Goal: Information Seeking & Learning: Find specific fact

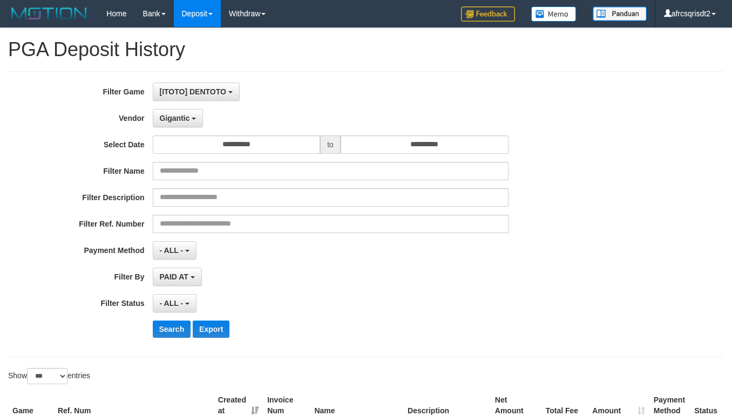
select select "**********"
select select "***"
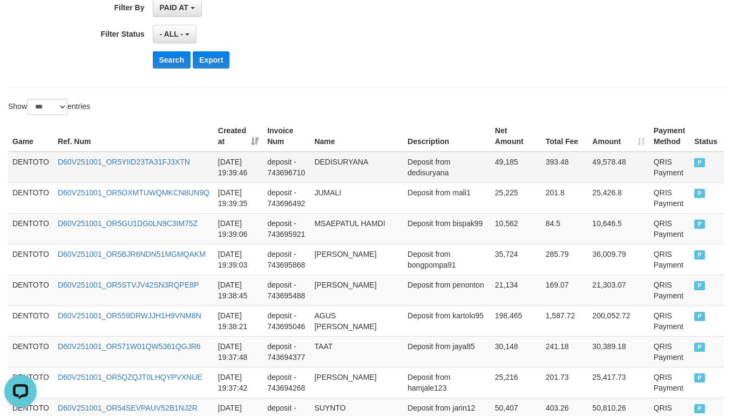
scroll to position [10, 0]
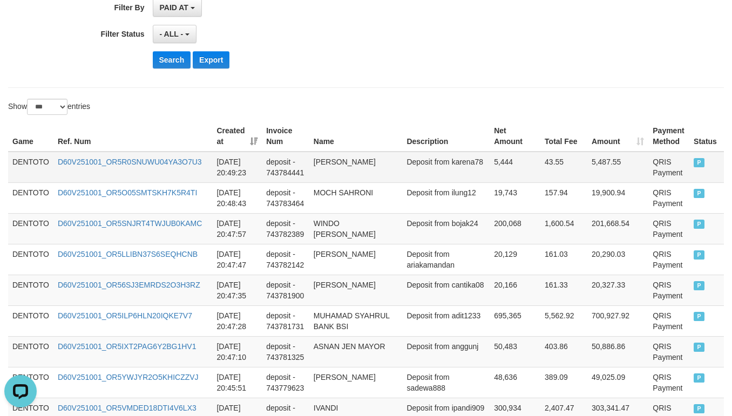
click at [29, 166] on td "DENTOTO" at bounding box center [30, 167] width 45 height 31
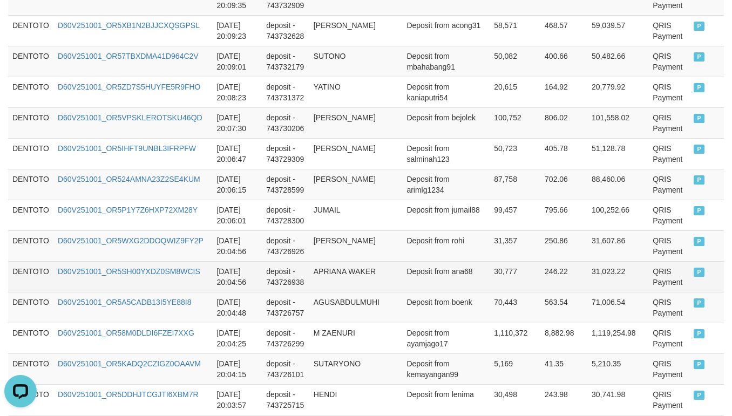
scroll to position [3226, 0]
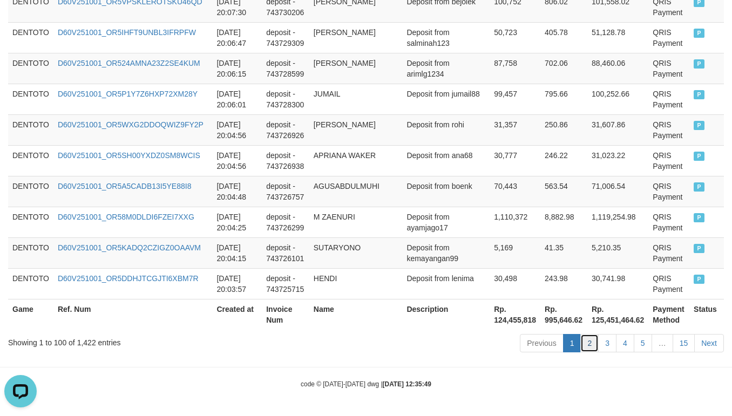
click at [587, 337] on link "2" at bounding box center [589, 343] width 18 height 18
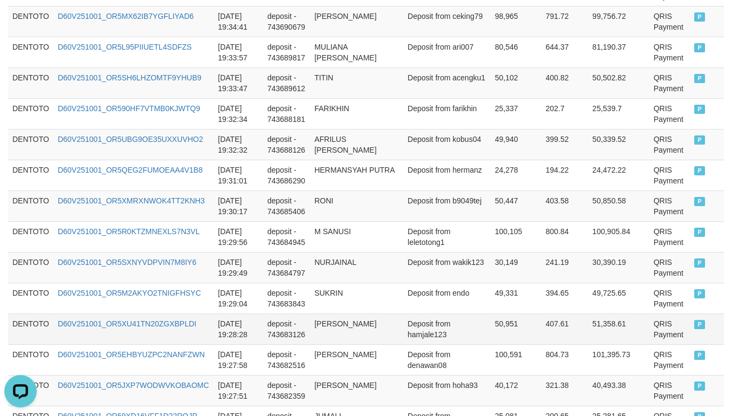
scroll to position [2416, 0]
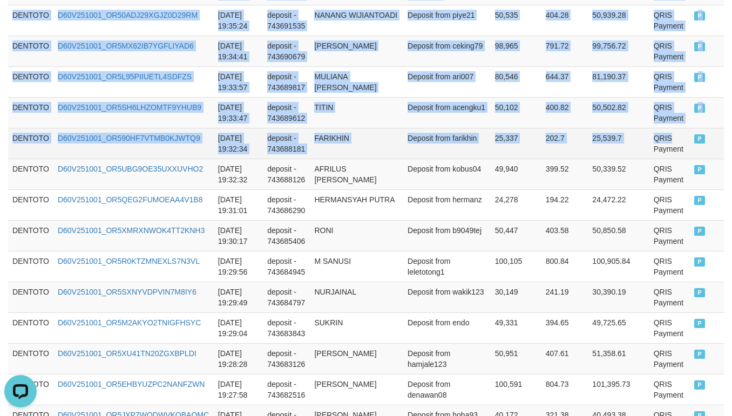
click at [649, 148] on td "QRIS Payment" at bounding box center [669, 143] width 41 height 31
click at [692, 159] on td "P" at bounding box center [707, 143] width 34 height 31
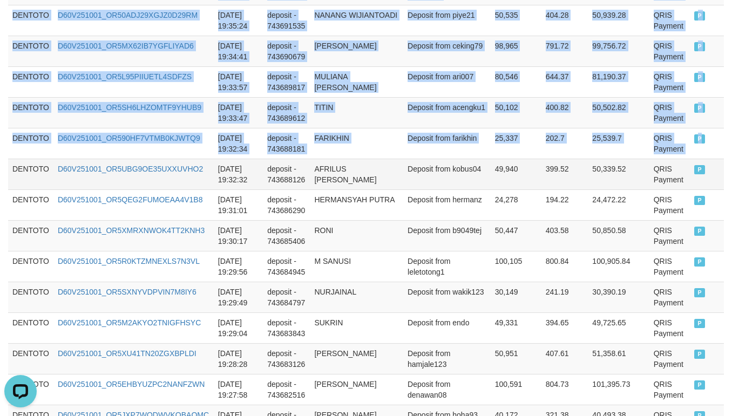
copy tbody "DENTOTO D60V251001_OR5S4KJKVAIPUEPPLHO 2025-10-01 20:03:37 deposit - 743725309 …"
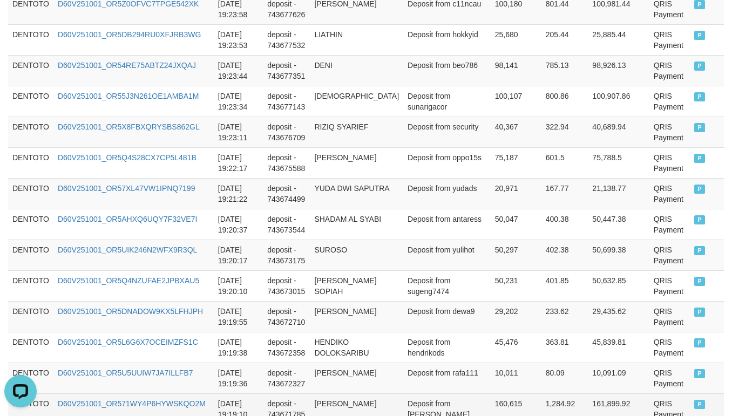
scroll to position [3226, 0]
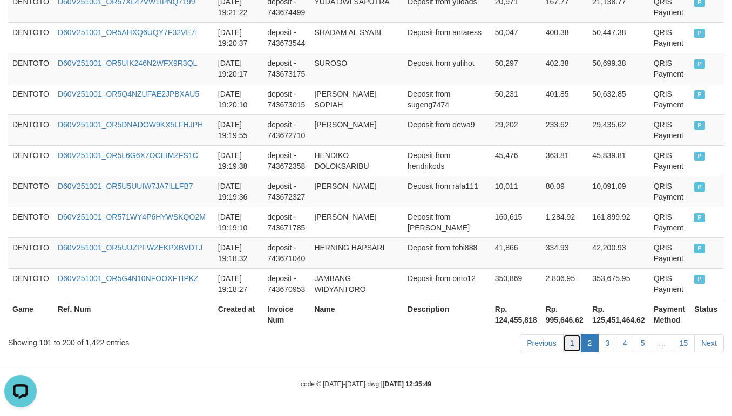
click at [575, 342] on link "1" at bounding box center [572, 343] width 18 height 18
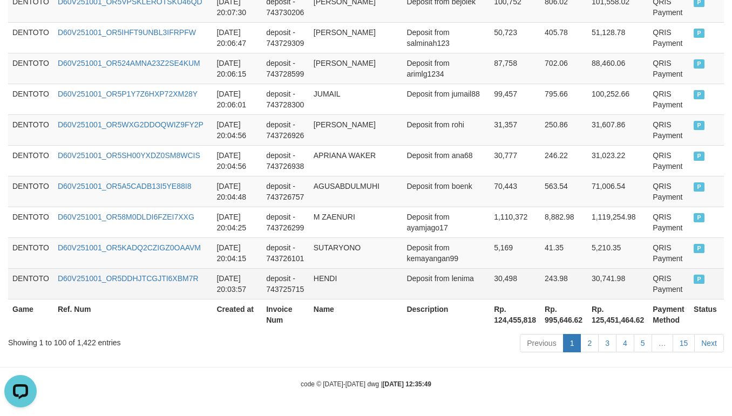
click at [695, 274] on td "P" at bounding box center [706, 283] width 35 height 31
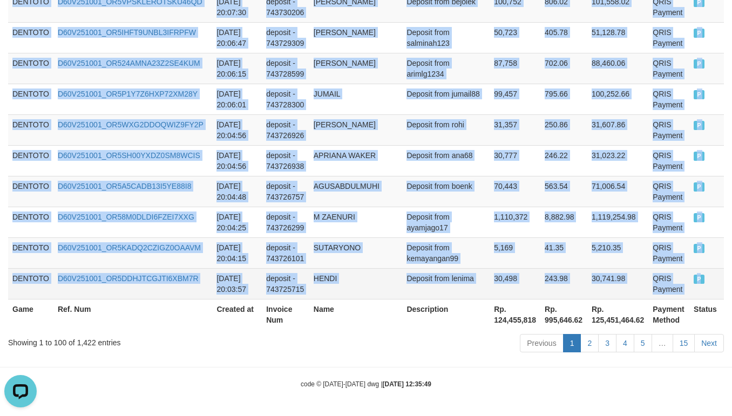
copy tbody "DENTOTO D60V251001_OR5R0SNUWU04YA3O7U3 2025-10-01 20:49:23 deposit - 743784441 …"
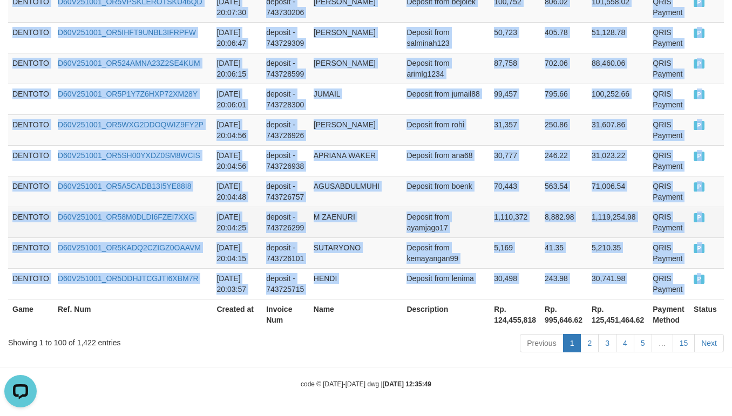
click at [490, 208] on td "1,110,372" at bounding box center [515, 222] width 51 height 31
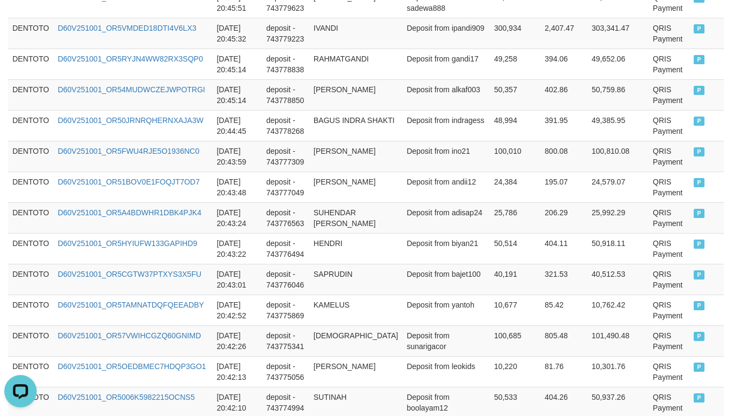
scroll to position [256, 0]
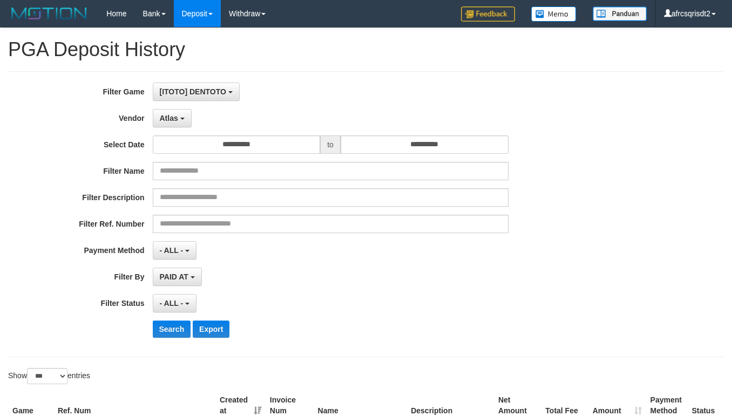
select select "**********"
select select "***"
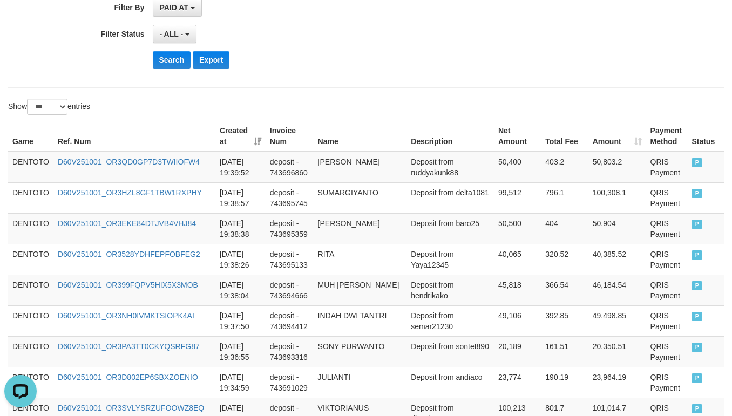
scroll to position [10, 0]
click at [167, 58] on button "Search" at bounding box center [172, 59] width 38 height 17
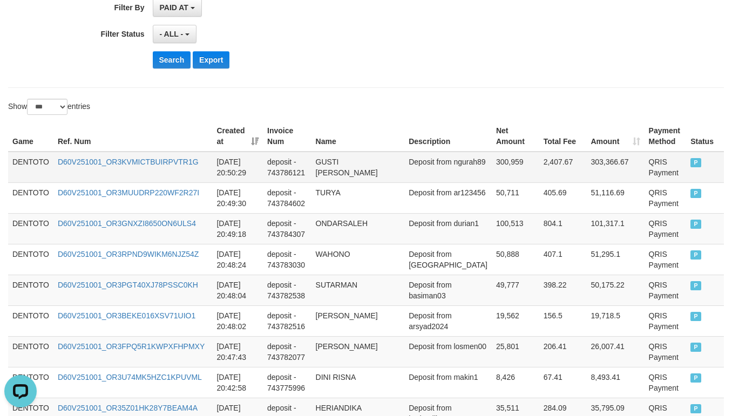
click at [33, 154] on td "DENTOTO" at bounding box center [30, 167] width 45 height 31
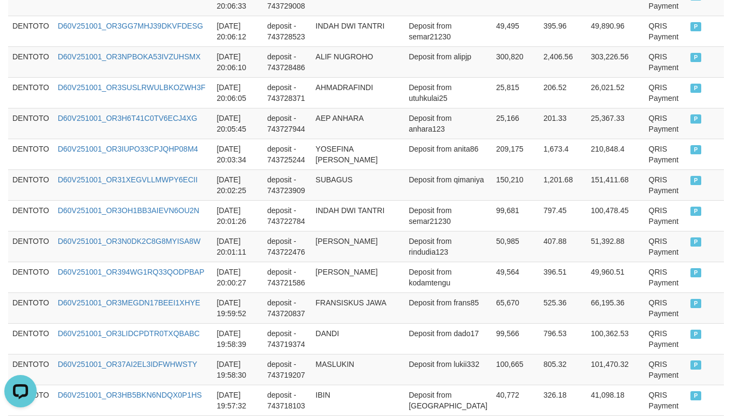
scroll to position [3270, 0]
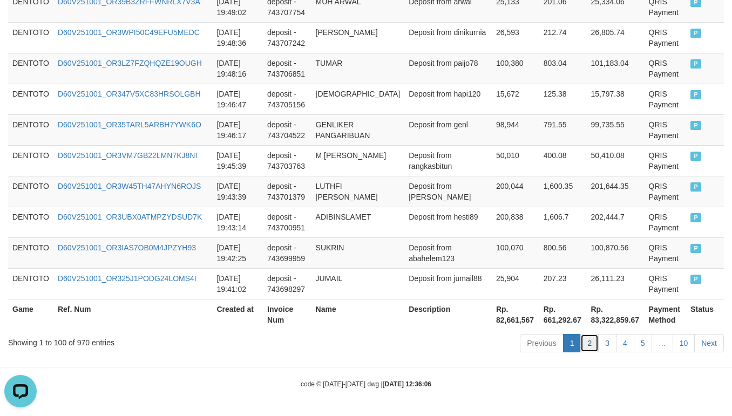
click at [589, 342] on link "2" at bounding box center [589, 343] width 18 height 18
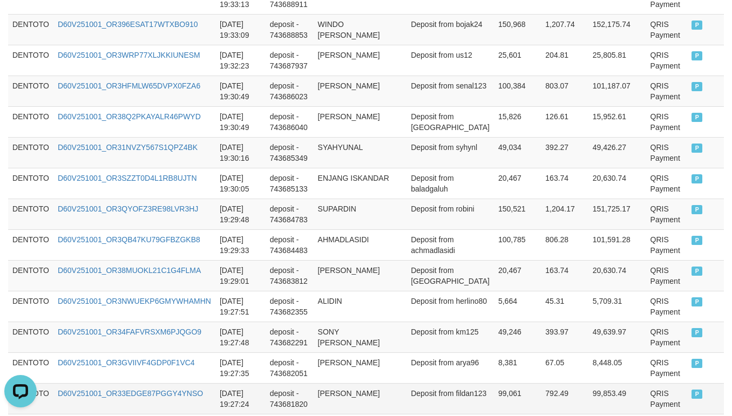
scroll to position [808, 0]
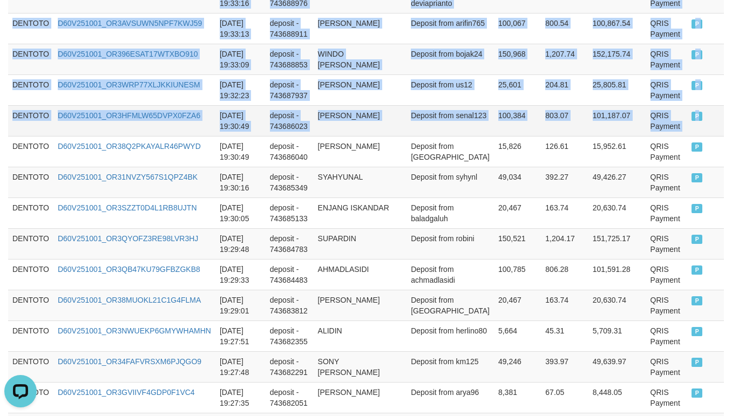
click at [692, 121] on span "P" at bounding box center [697, 116] width 11 height 9
copy tbody "DENTOTO D60V251001_OR31C5GO7SJSEUMMIH7 2025-10-01 19:40:44 deposit - 743697924 …"
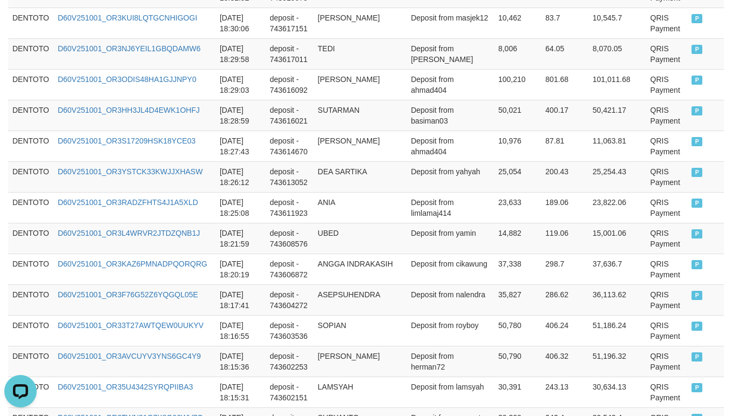
scroll to position [3237, 0]
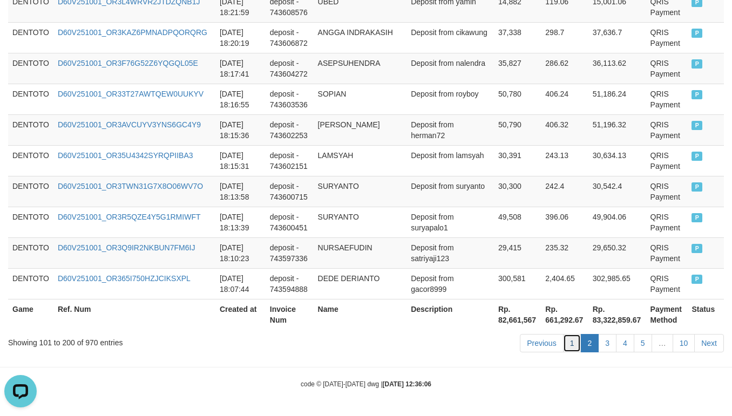
click at [568, 342] on link "1" at bounding box center [572, 343] width 18 height 18
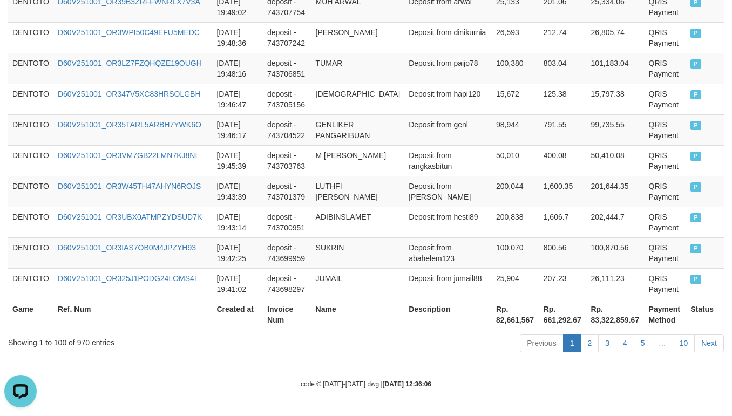
scroll to position [3270, 0]
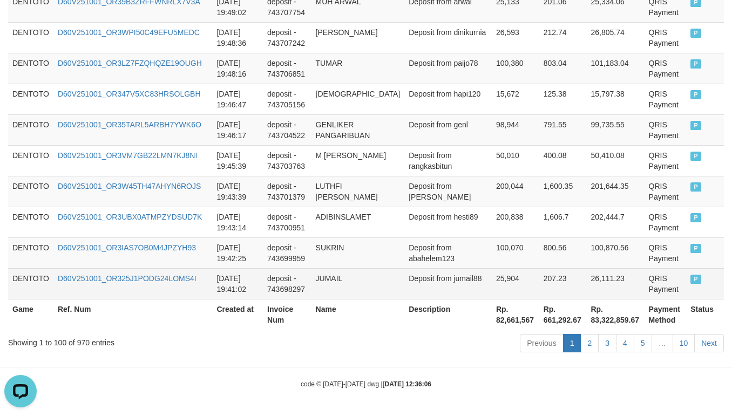
click at [686, 274] on td "P" at bounding box center [705, 283] width 38 height 31
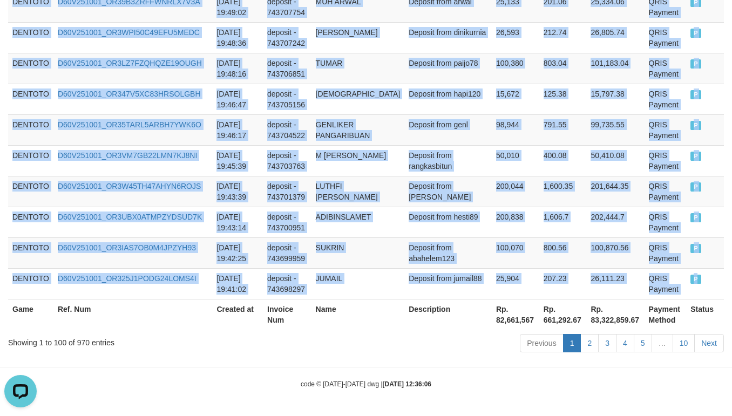
copy tbody "DENTOTO D60V251001_OR3KVMICTBUIRPVTR1G 2025-10-01 20:50:29 deposit - 743786121 …"
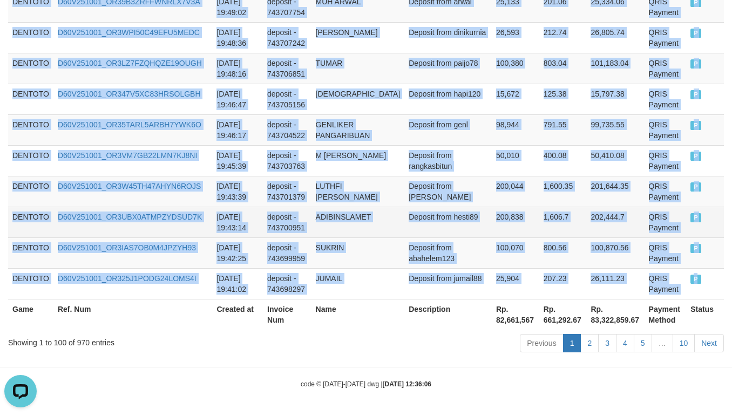
click at [425, 211] on td "Deposit from hesti89" at bounding box center [447, 222] width 87 height 31
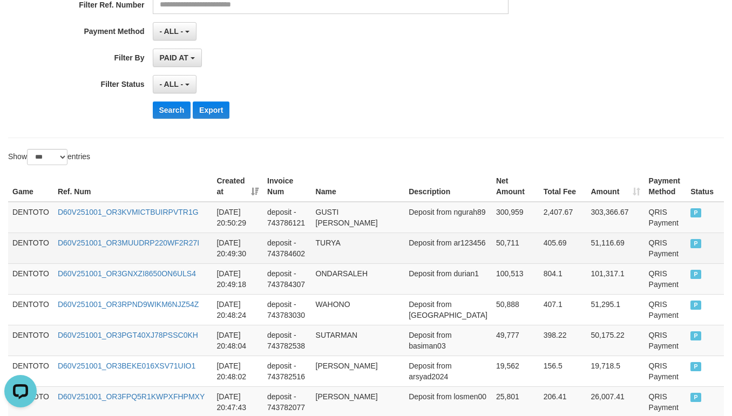
scroll to position [269, 0]
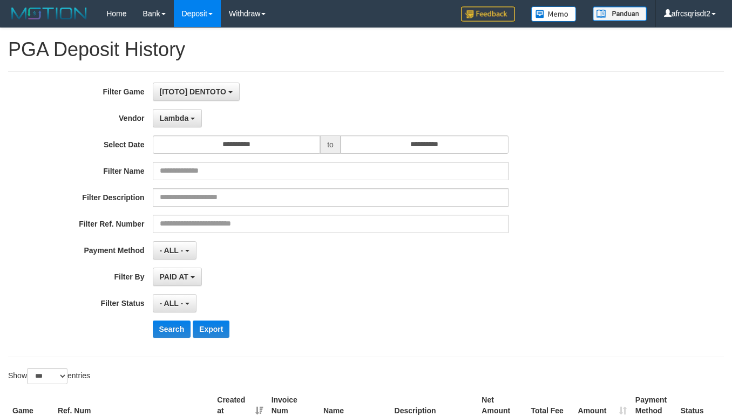
select select "**********"
select select "***"
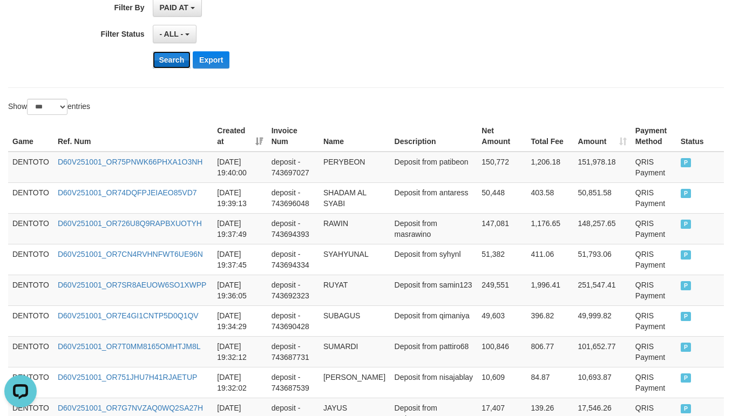
scroll to position [10, 0]
click at [177, 58] on button "Search" at bounding box center [172, 59] width 38 height 17
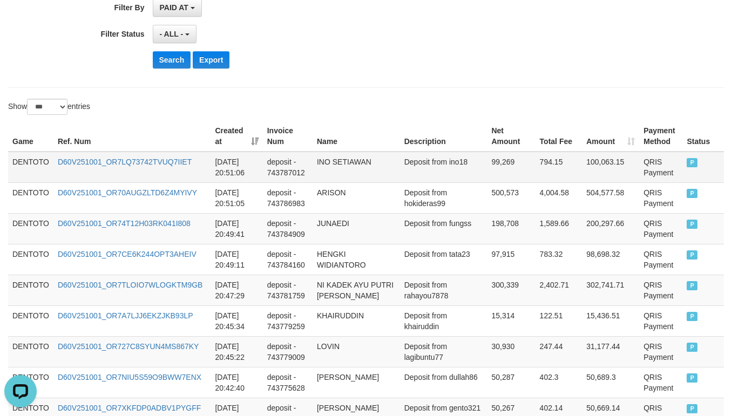
click at [15, 167] on td "DENTOTO" at bounding box center [30, 167] width 45 height 31
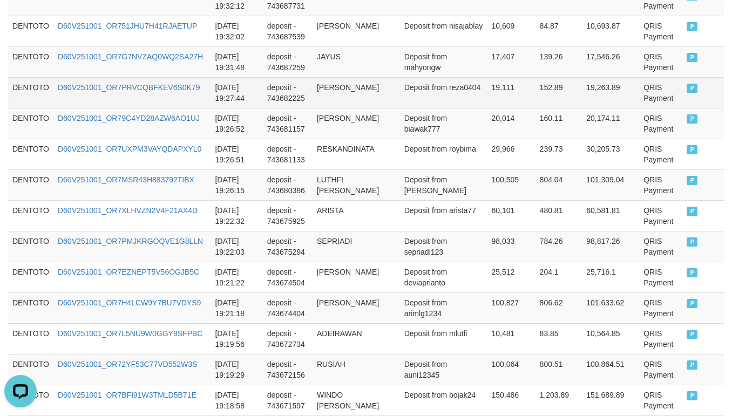
scroll to position [1889, 0]
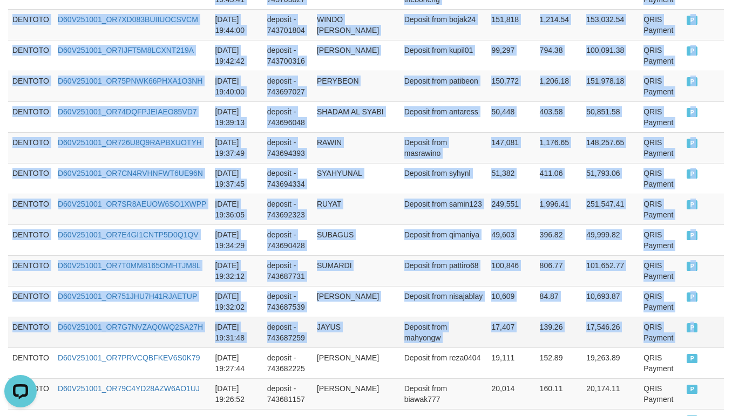
click at [682, 348] on td "P" at bounding box center [703, 332] width 42 height 31
copy tbody "DENTOTO D60V251001_OR7LQ73742TVUQ7IIET 2025-10-01 20:51:06 deposit - 743787012 …"
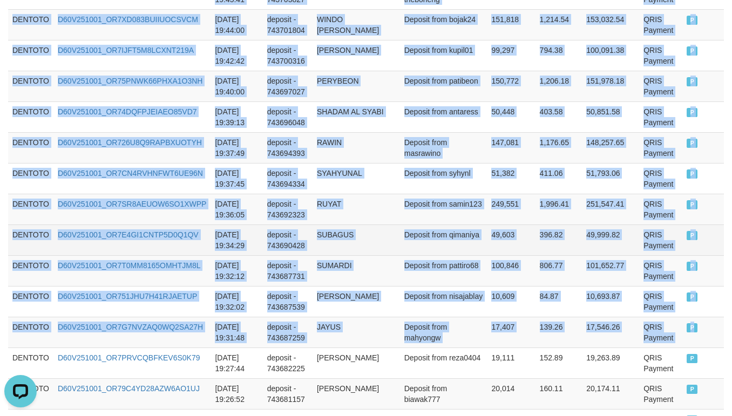
click at [535, 255] on td "396.82" at bounding box center [558, 240] width 47 height 31
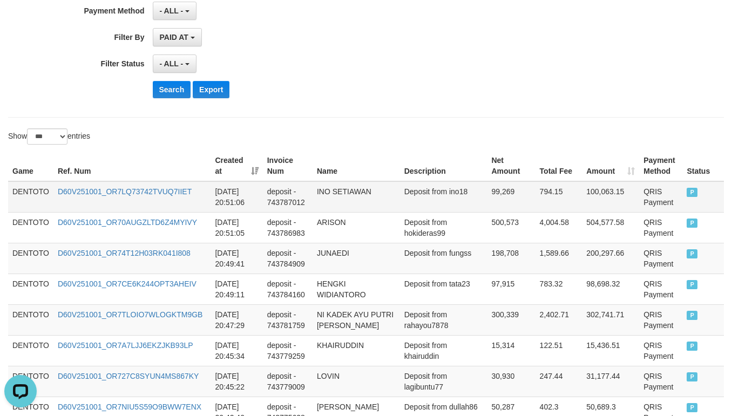
scroll to position [269, 0]
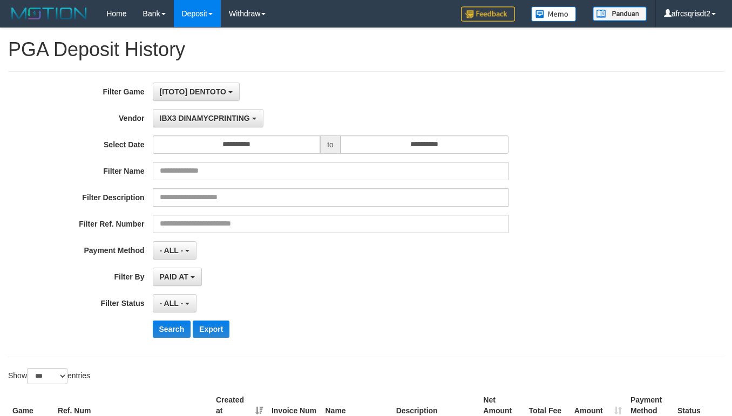
select select "**********"
select select "***"
click at [154, 328] on button "Search" at bounding box center [172, 329] width 38 height 17
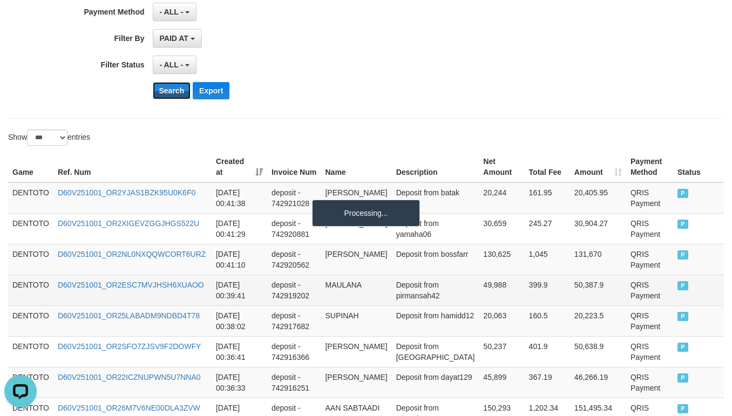
scroll to position [269, 0]
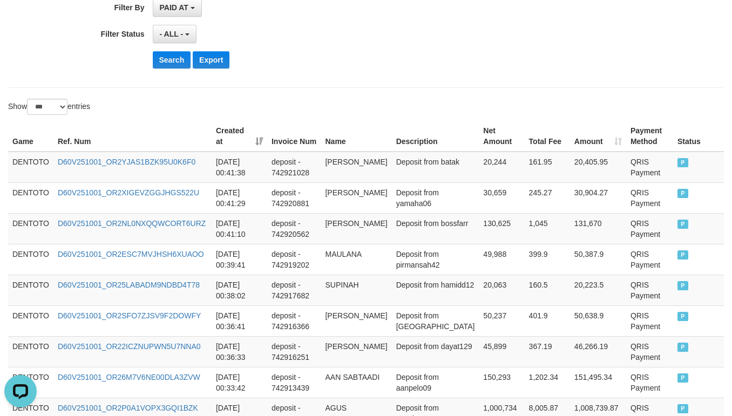
click at [355, 43] on div "- ALL - SELECT ALL - ALL - SELECT STATUS PENDING/UNPAID PAID CANCELED EXPIRED" at bounding box center [331, 34] width 356 height 18
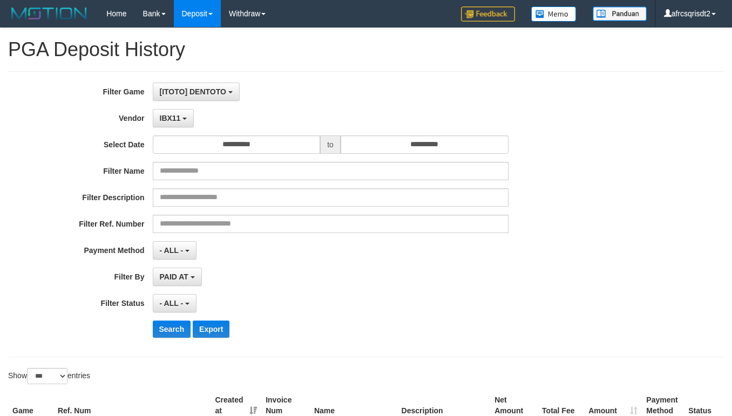
select select "**********"
select select "***"
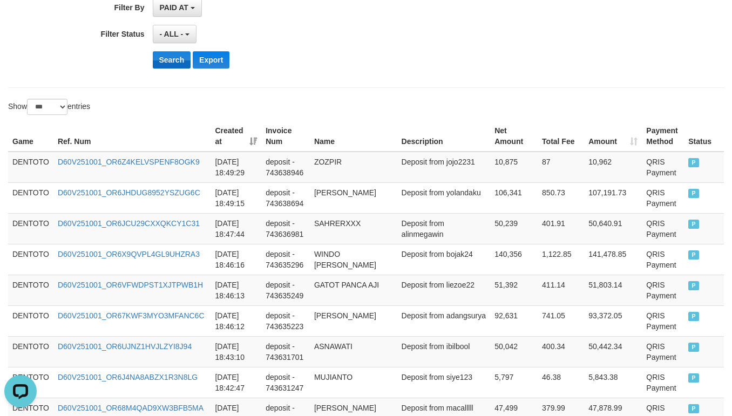
scroll to position [10, 0]
click at [173, 59] on button "Search" at bounding box center [172, 59] width 38 height 17
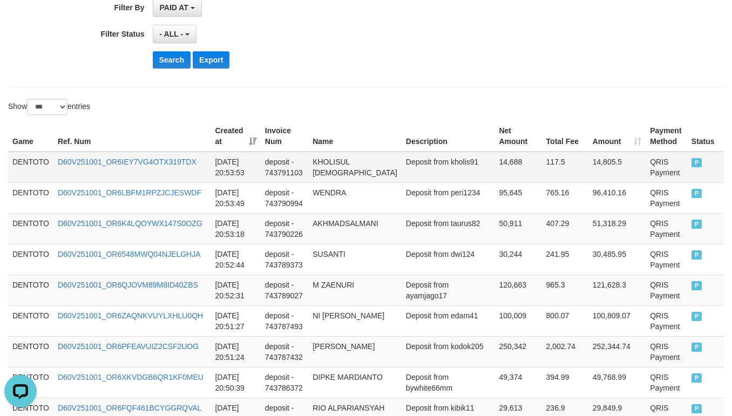
click at [30, 158] on td "DENTOTO" at bounding box center [30, 167] width 45 height 31
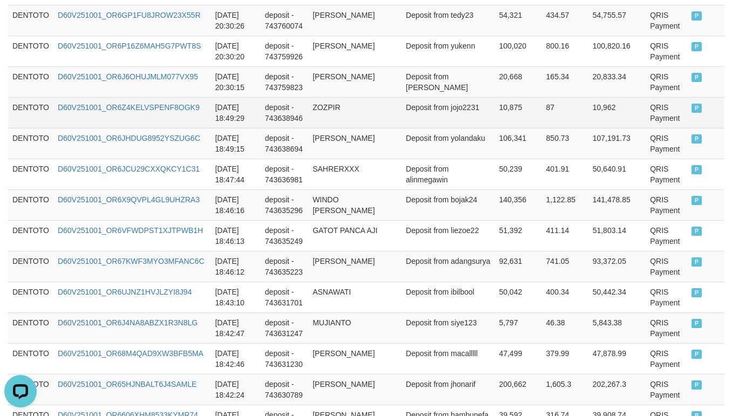
scroll to position [1350, 0]
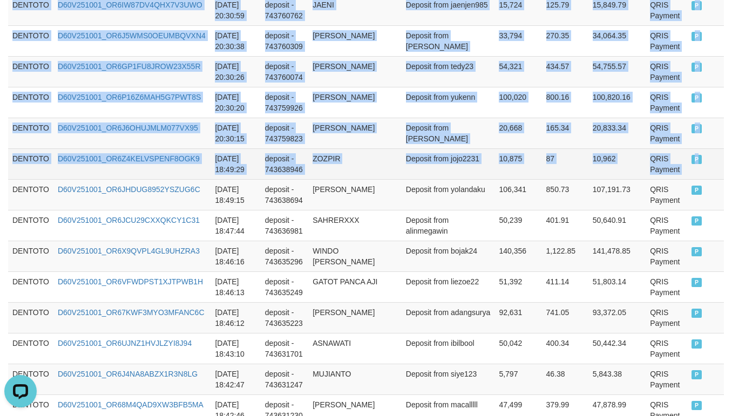
click at [687, 179] on td "P" at bounding box center [705, 163] width 37 height 31
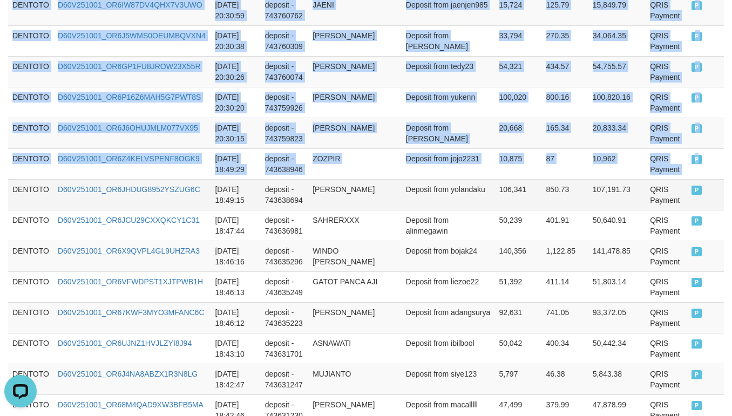
copy tbody "DENTOTO D60V251001_OR6IEY7VG4OTX319TDX [DATE] 20:53:53 deposit - 743791103 KHOL…"
click at [330, 87] on td "[PERSON_NAME]" at bounding box center [354, 71] width 93 height 31
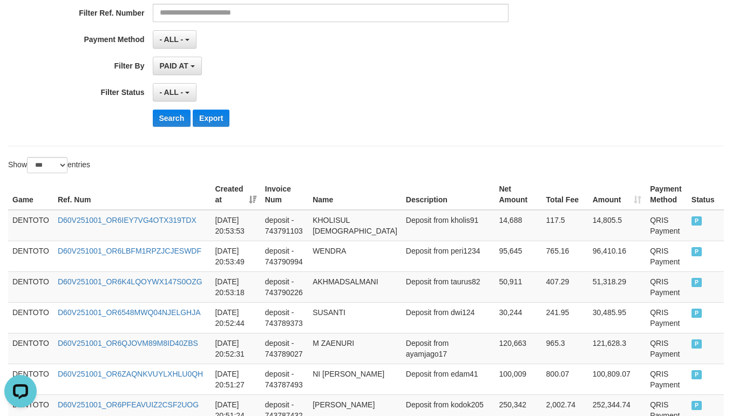
scroll to position [269, 0]
